Goal: Information Seeking & Learning: Learn about a topic

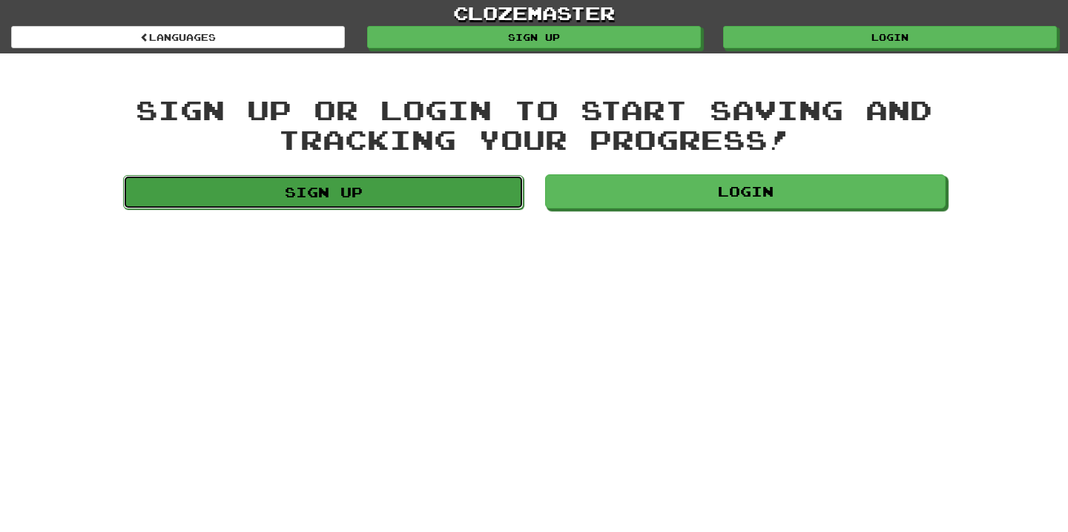
click at [398, 197] on link "Sign up" at bounding box center [323, 192] width 401 height 34
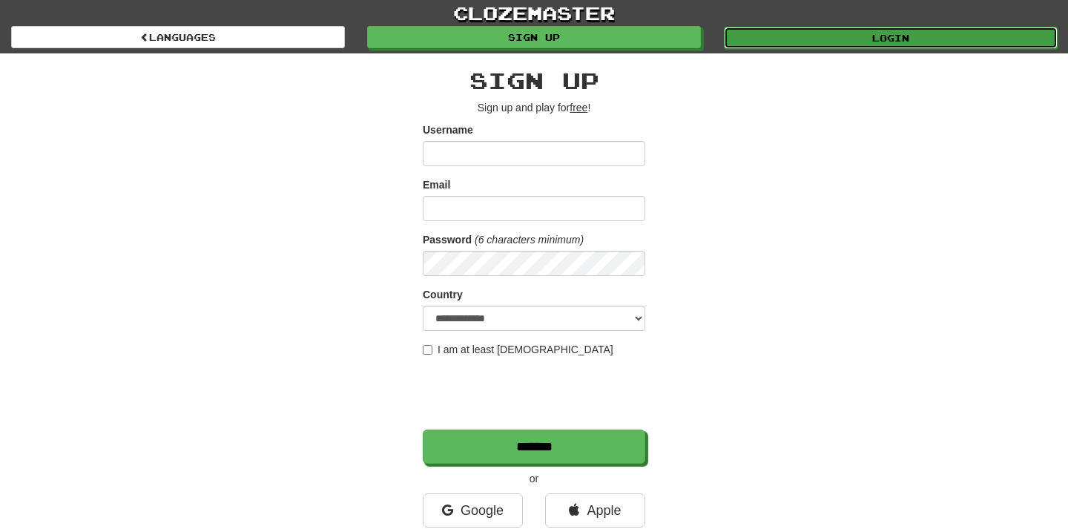
click at [956, 36] on link "Login" at bounding box center [891, 38] width 334 height 22
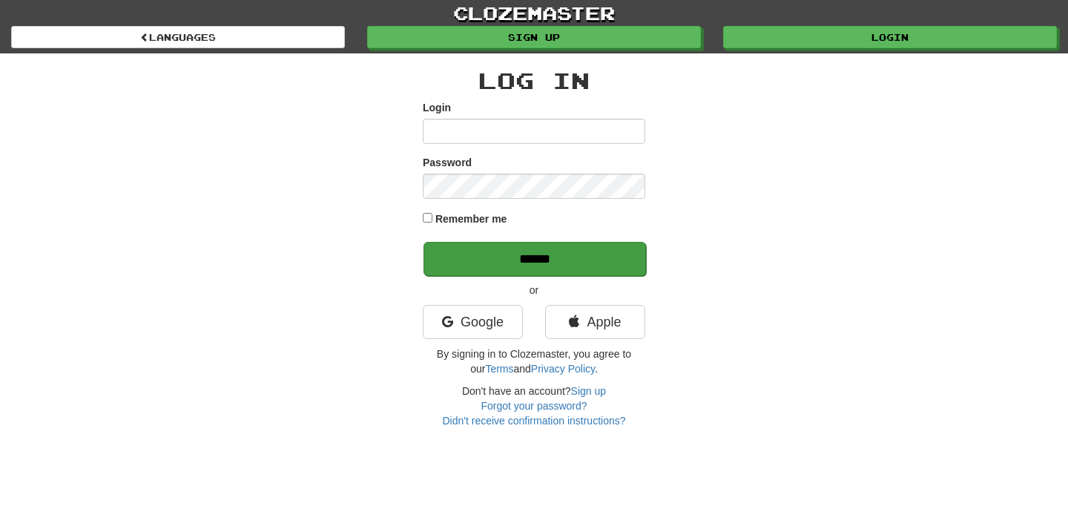
type input "**********"
click at [506, 269] on input "******" at bounding box center [535, 259] width 223 height 34
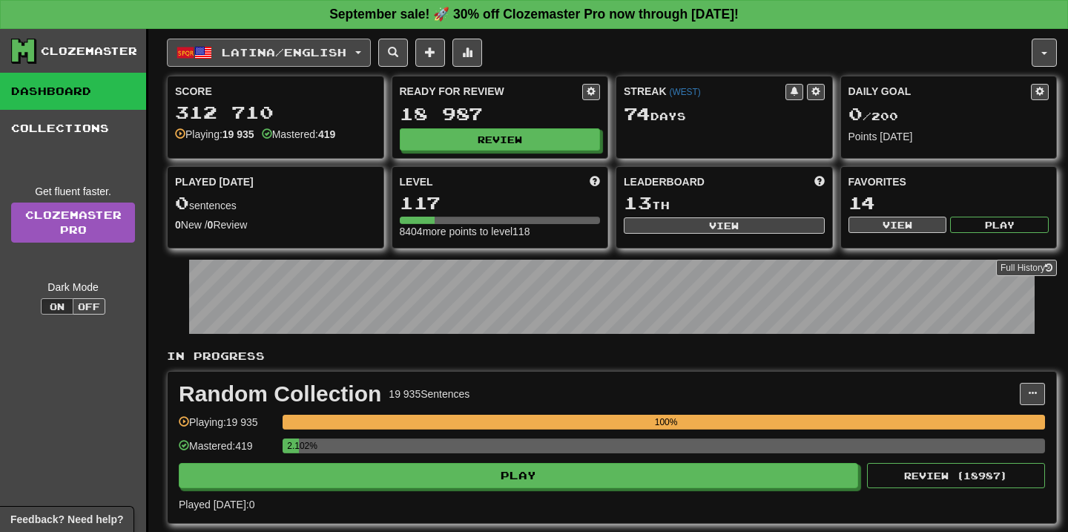
click at [346, 57] on span "Latina / English" at bounding box center [284, 52] width 125 height 13
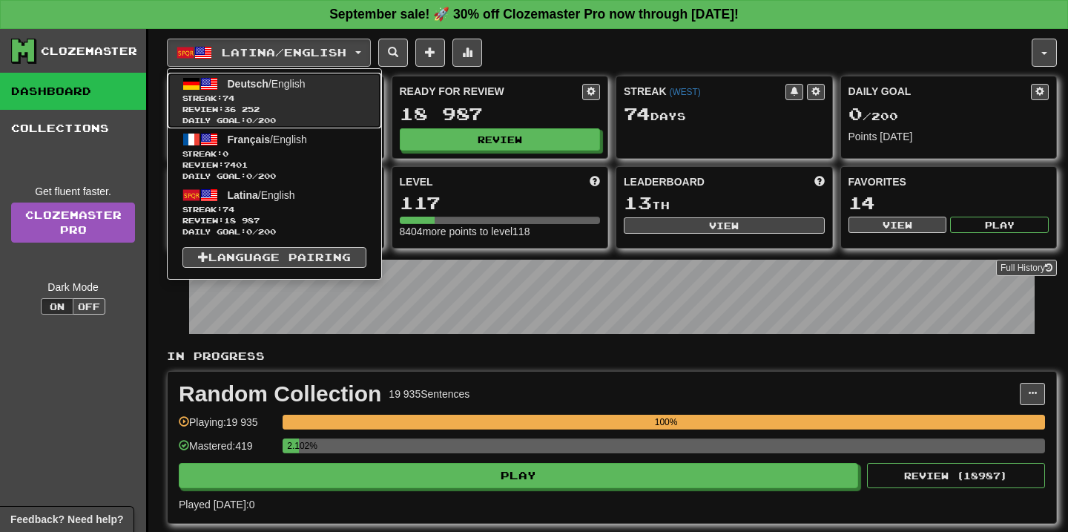
click at [287, 108] on span "Review: 36 252" at bounding box center [275, 109] width 184 height 11
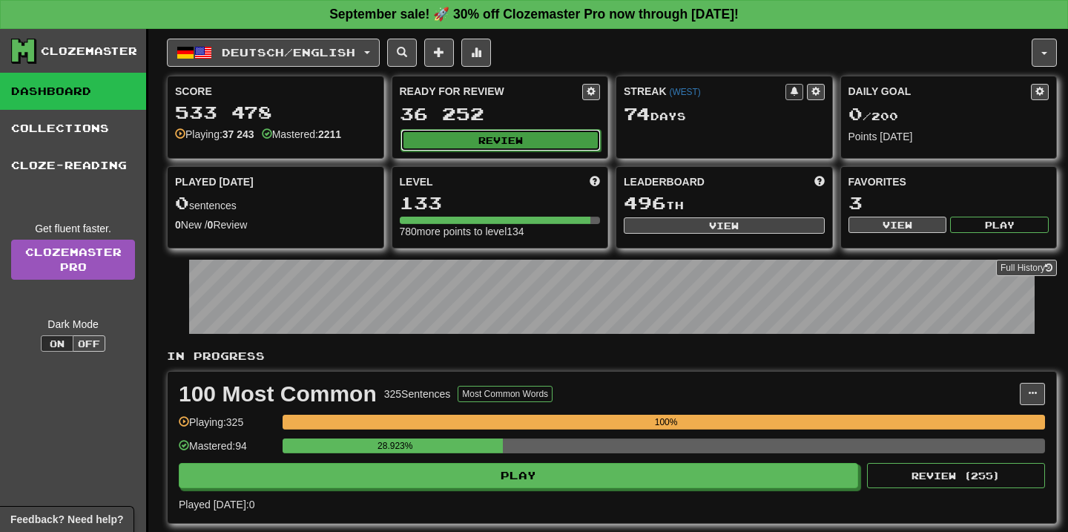
click at [504, 144] on button "Review" at bounding box center [501, 140] width 201 height 22
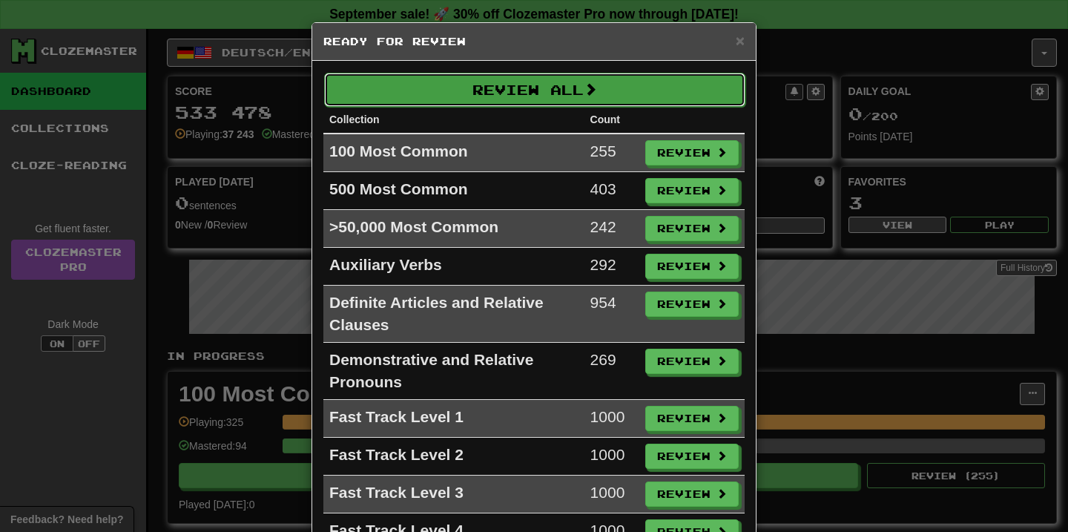
click at [545, 73] on button "Review All" at bounding box center [534, 90] width 421 height 34
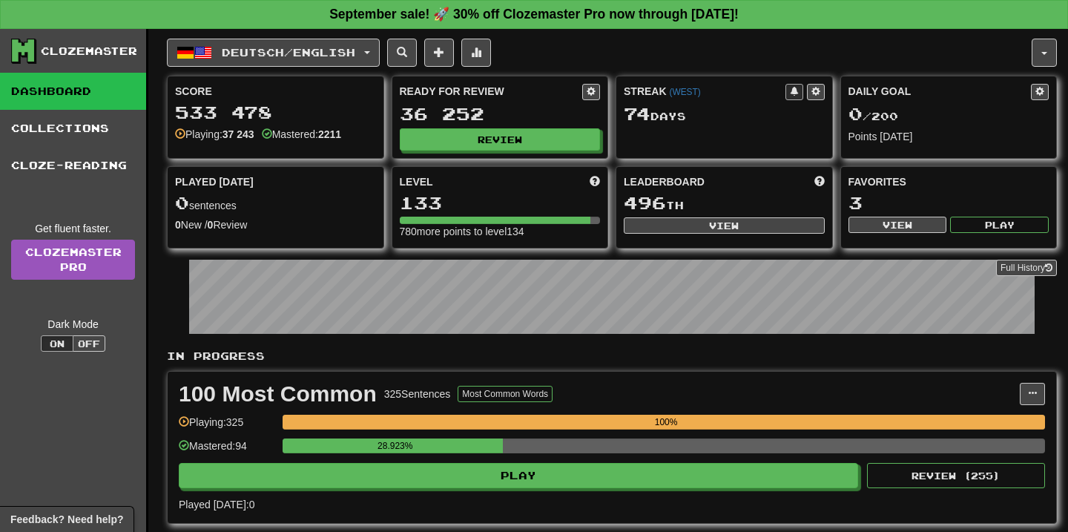
select select "**"
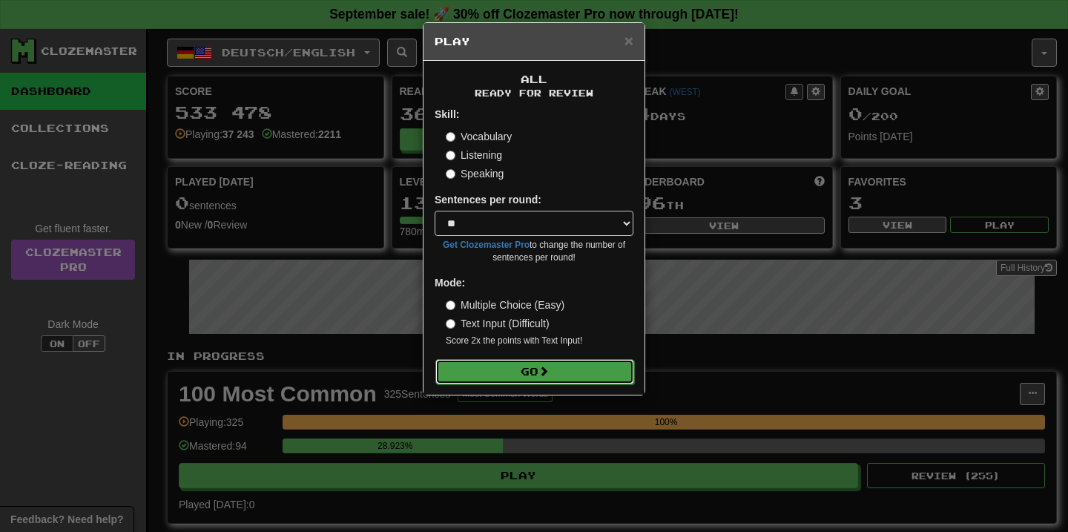
click at [617, 367] on button "Go" at bounding box center [534, 371] width 199 height 25
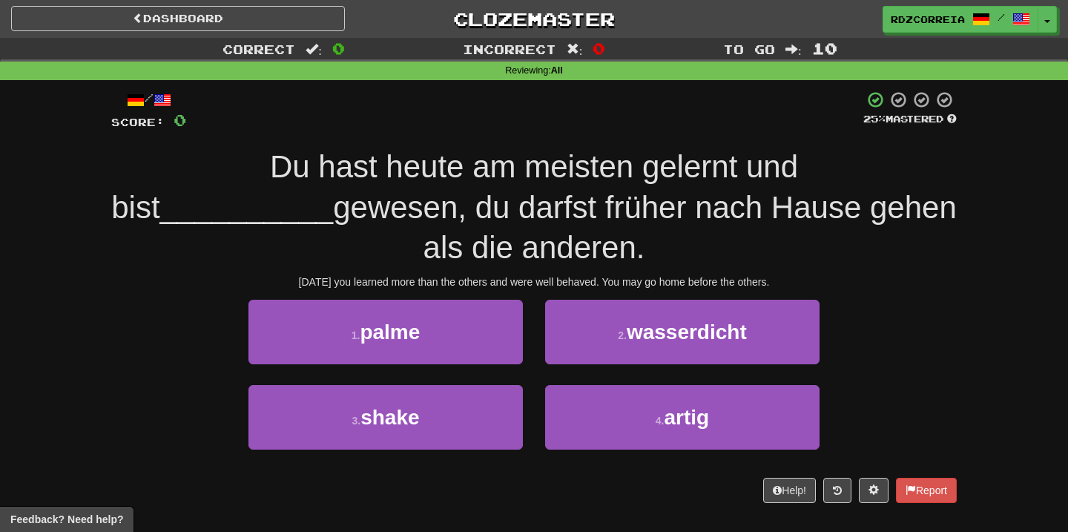
click at [563, 282] on div "[DATE] you learned more than the others and were well behaved. You may go home …" at bounding box center [534, 282] width 846 height 15
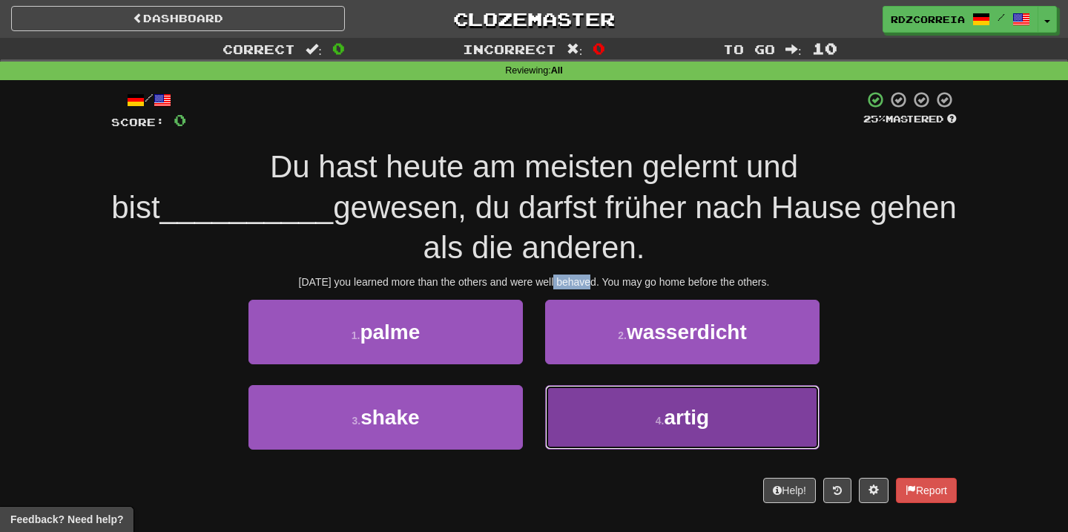
click at [725, 418] on button "4 . artig" at bounding box center [682, 417] width 275 height 65
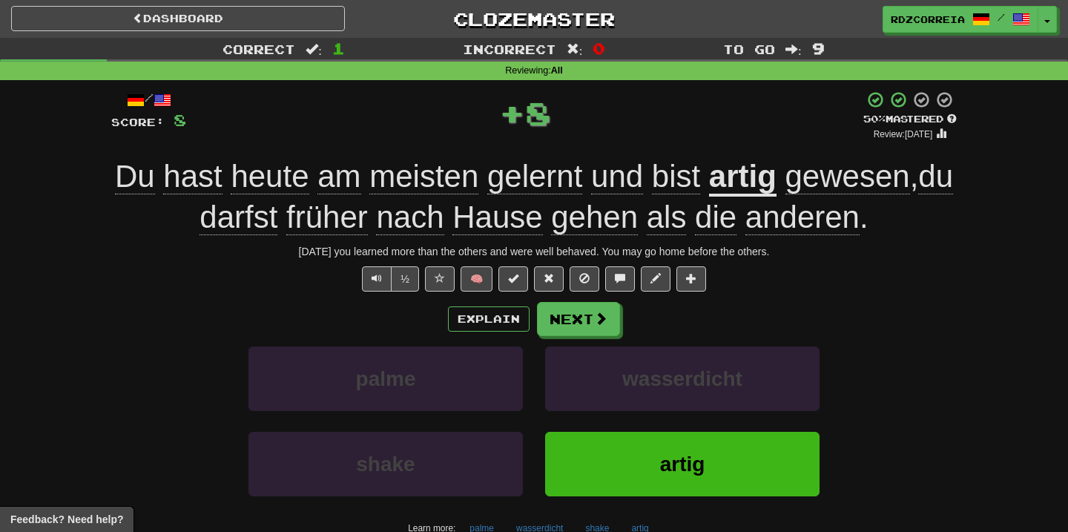
click at [769, 172] on u "artig" at bounding box center [743, 178] width 68 height 38
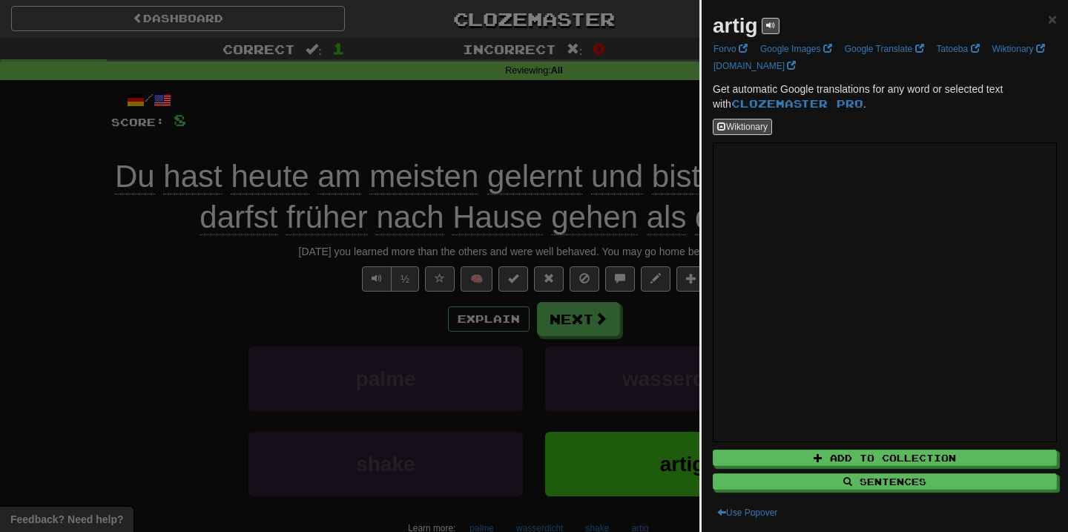
click at [588, 320] on div at bounding box center [534, 266] width 1068 height 532
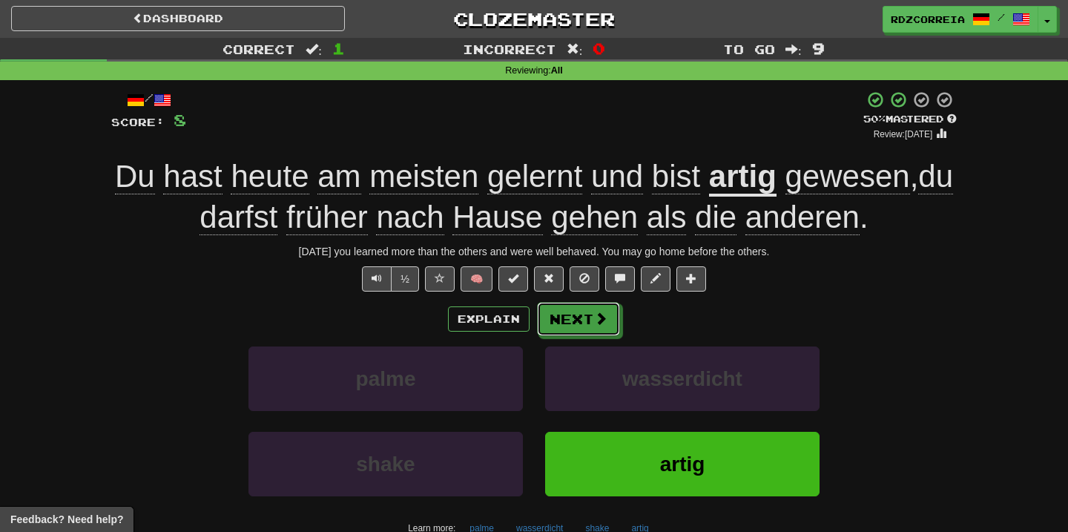
click at [593, 320] on button "Next" at bounding box center [578, 319] width 83 height 34
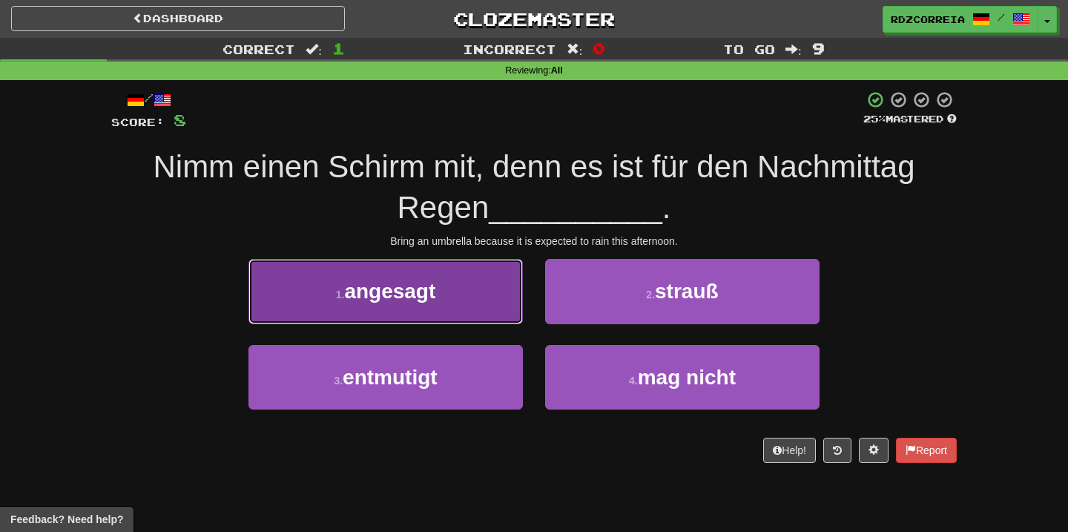
click at [488, 316] on button "1 . angesagt" at bounding box center [386, 291] width 275 height 65
